Goal: Information Seeking & Learning: Learn about a topic

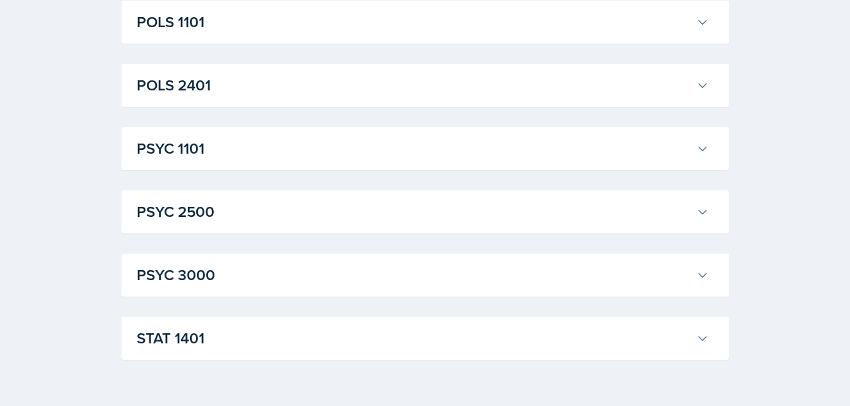
scroll to position [972, 0]
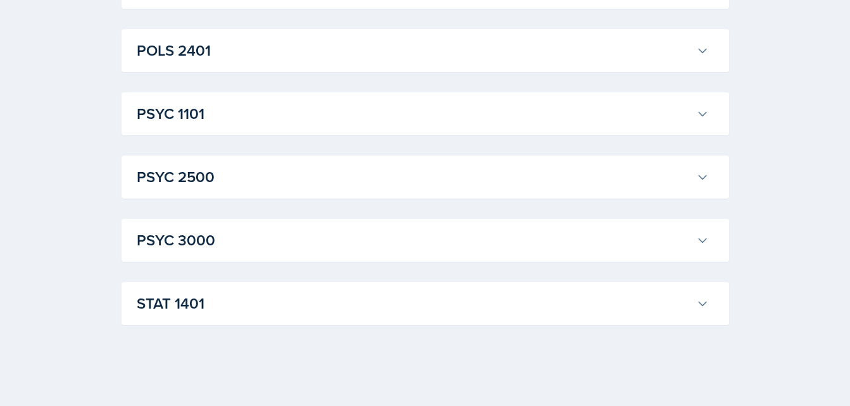
click at [475, 294] on h3 "STAT 1401" at bounding box center [414, 303] width 555 height 23
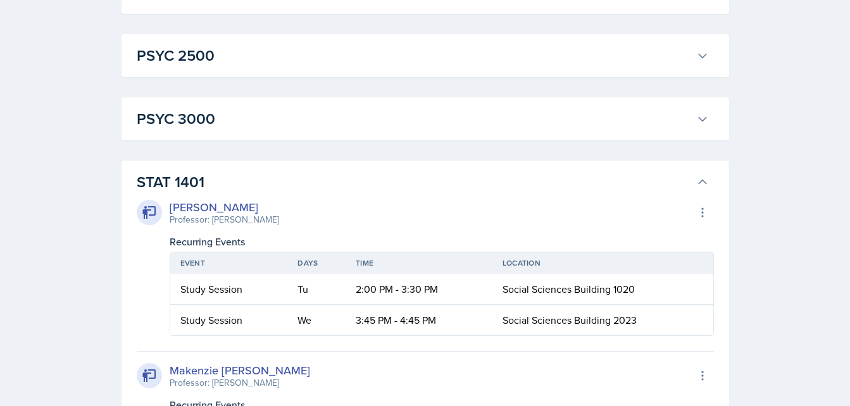
scroll to position [1065, 0]
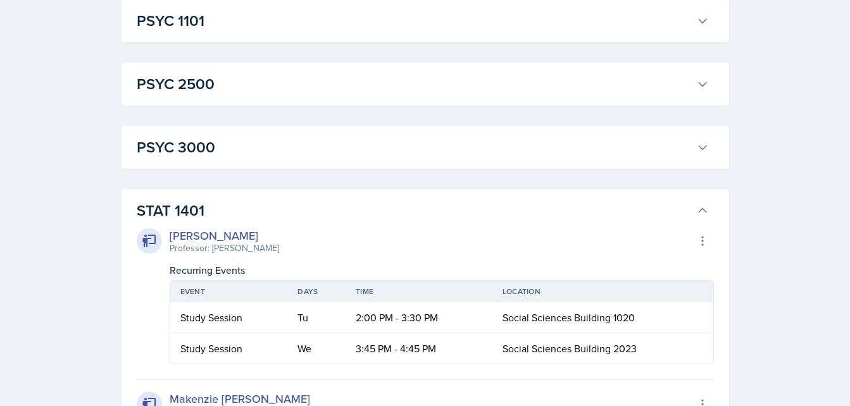
click at [674, 194] on div "STAT 1401 [PERSON_NAME] Professor: [PERSON_NAME] Export to Google Calendar Recu…" at bounding box center [426, 371] width 608 height 364
click at [696, 210] on icon at bounding box center [702, 210] width 13 height 13
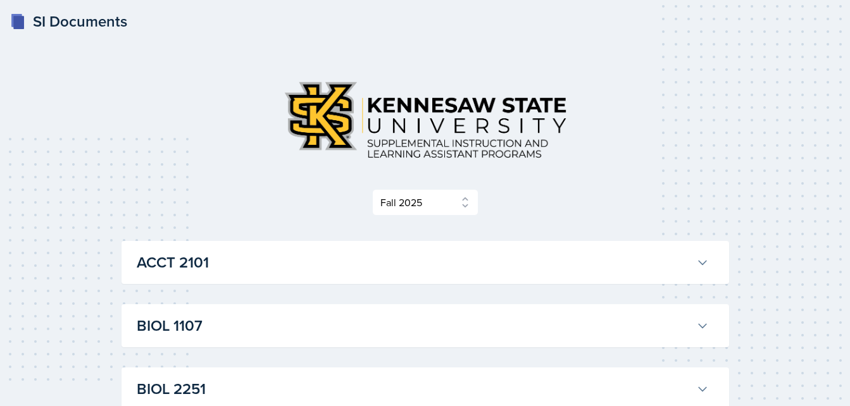
scroll to position [25, 0]
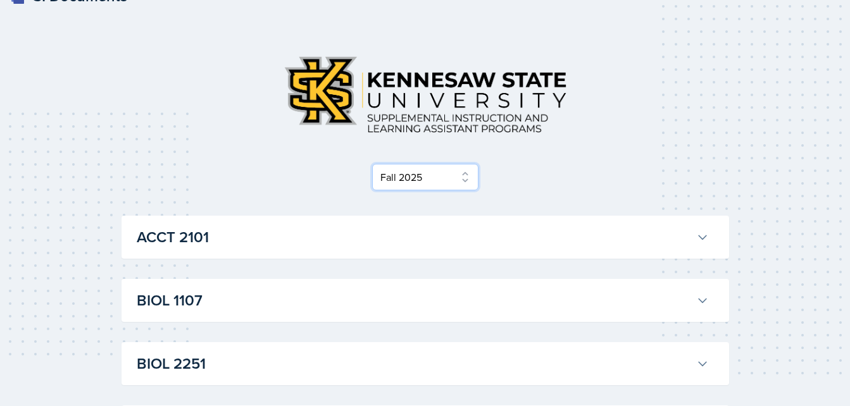
click at [456, 167] on select "Select Semester Fall 2025 Summer 2025 Spring 2025 Fall 2024 Summer 2024 Spring …" at bounding box center [425, 177] width 106 height 27
click at [376, 189] on select "Select Semester Fall 2025 Summer 2025 Spring 2025 Fall 2024 Summer 2024 Spring …" at bounding box center [425, 177] width 106 height 27
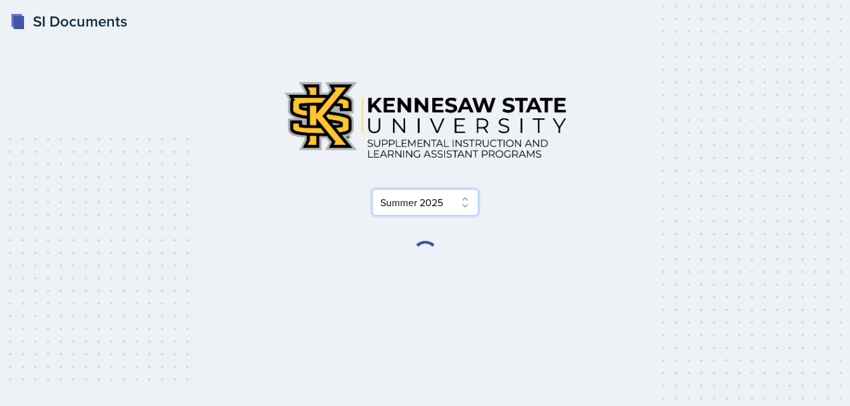
scroll to position [0, 0]
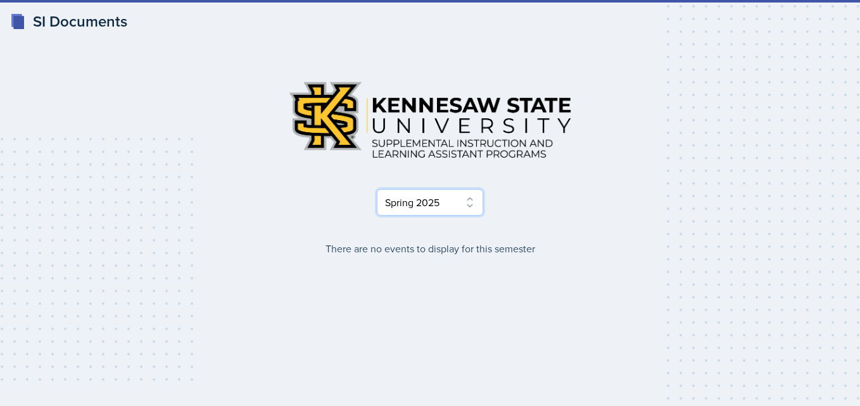
select select "515a866e-7596-43ee-a538-4da7a47c8e37"
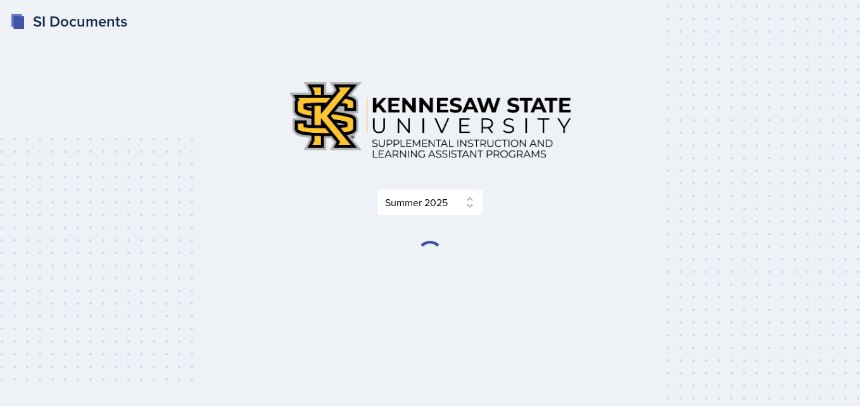
click at [615, 190] on div "Select Semester Fall 2025 Summer 2025 Spring 2025 Fall 2024 Summer 2024 Spring …" at bounding box center [430, 202] width 608 height 27
